Goal: Task Accomplishment & Management: Use online tool/utility

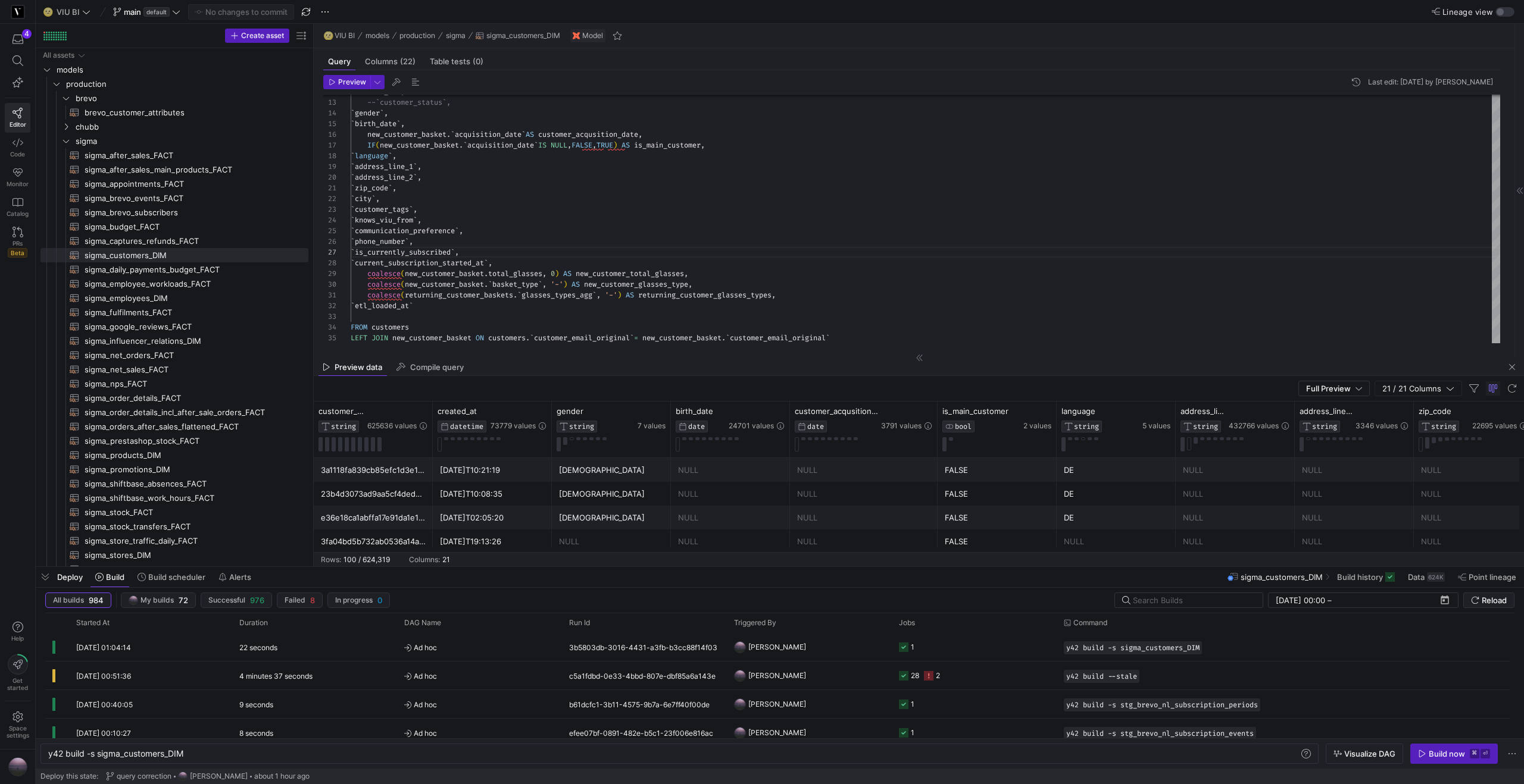
scroll to position [0, 136]
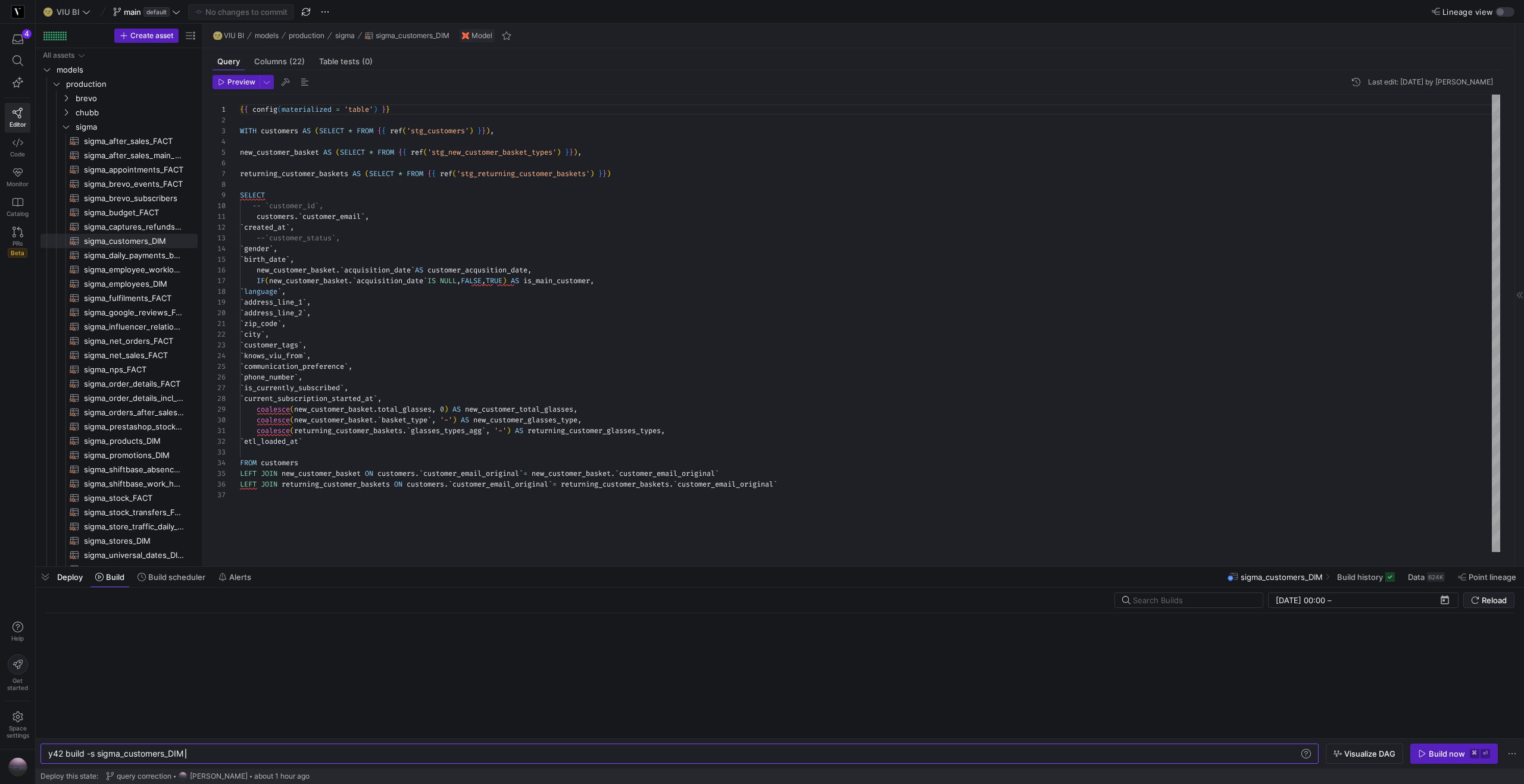
scroll to position [107, 0]
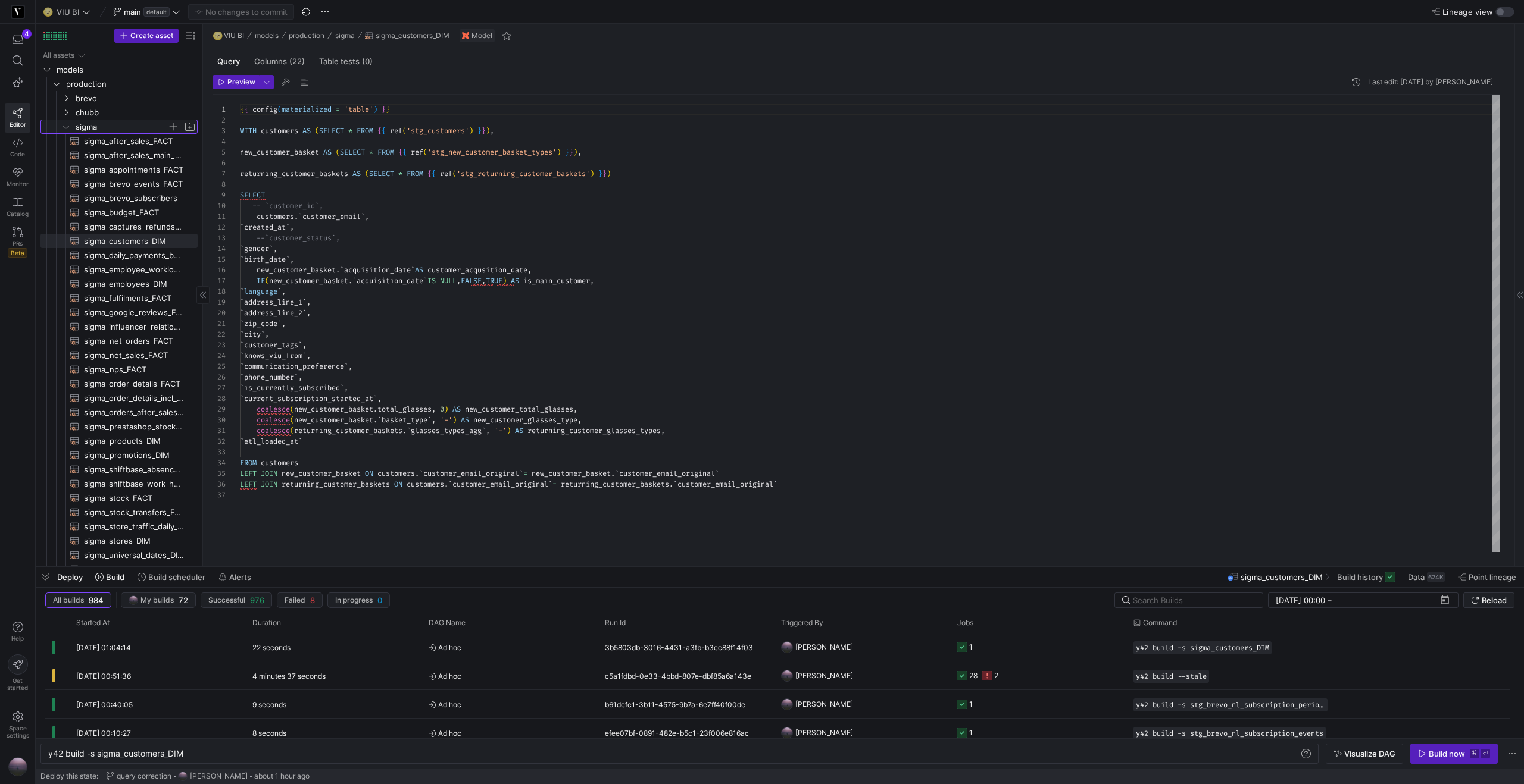
click at [68, 127] on icon "Press SPACE to select this row." at bounding box center [66, 126] width 9 height 7
